Goal: Find contact information: Find contact information

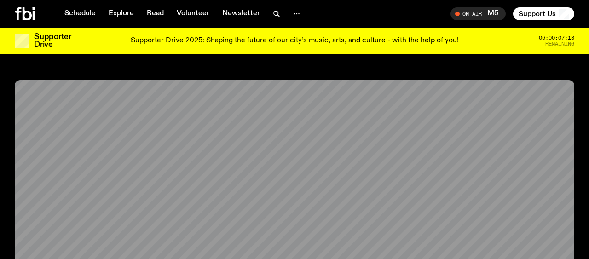
scroll to position [397, 0]
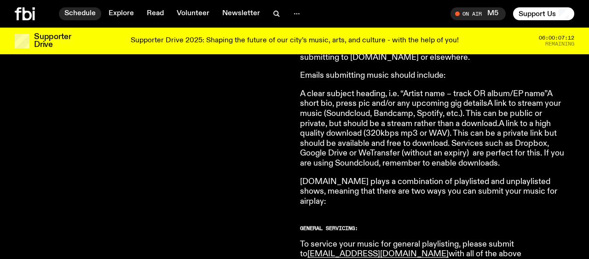
click at [97, 13] on link "Schedule" at bounding box center [80, 13] width 42 height 13
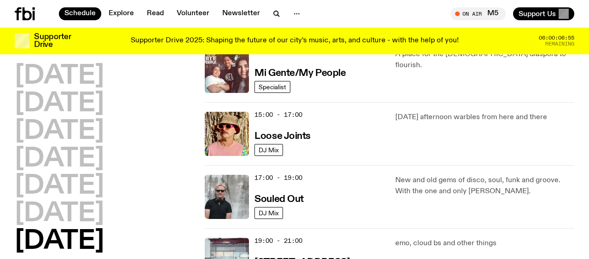
scroll to position [484, 0]
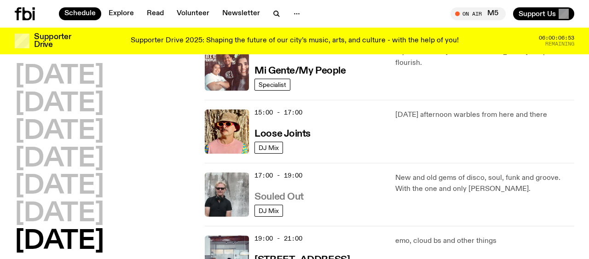
click at [294, 196] on h3 "Souled Out" at bounding box center [278, 197] width 49 height 10
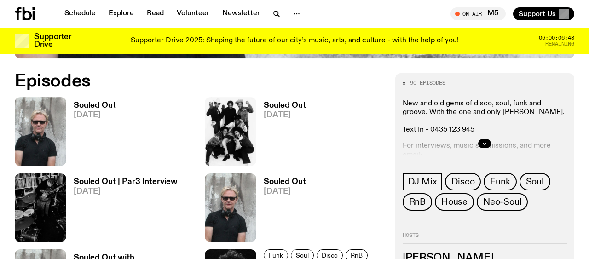
scroll to position [391, 0]
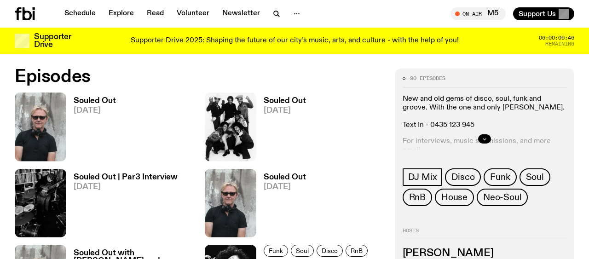
click at [486, 138] on icon "button" at bounding box center [484, 139] width 6 height 6
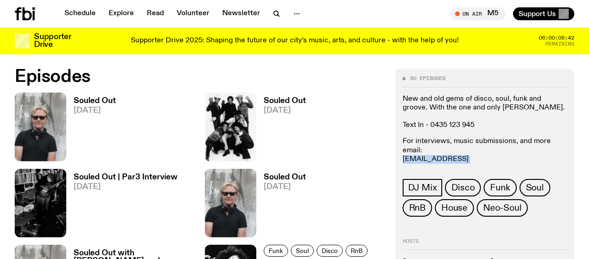
drag, startPoint x: 477, startPoint y: 157, endPoint x: 403, endPoint y: 160, distance: 74.1
click at [402, 160] on p "For interviews, music submissions, and more email: [EMAIL_ADDRESS][DOMAIN_NAME]…" at bounding box center [484, 159] width 164 height 44
copy link "[EMAIL_ADDRESS][DOMAIN_NAME]"
drag, startPoint x: 561, startPoint y: 158, endPoint x: 486, endPoint y: 160, distance: 74.5
click at [486, 160] on p "For interviews, music submissions, and more email: [EMAIL_ADDRESS][DOMAIN_NAME]…" at bounding box center [484, 159] width 164 height 44
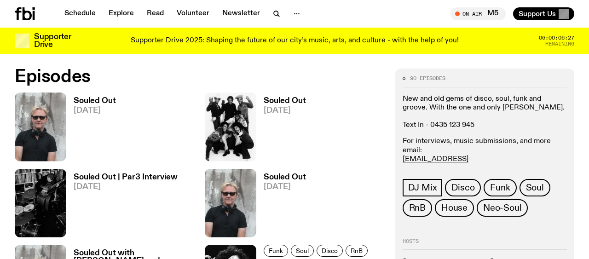
copy link "[EMAIL_ADDRESS][DOMAIN_NAME]"
